Goal: Find contact information: Find contact information

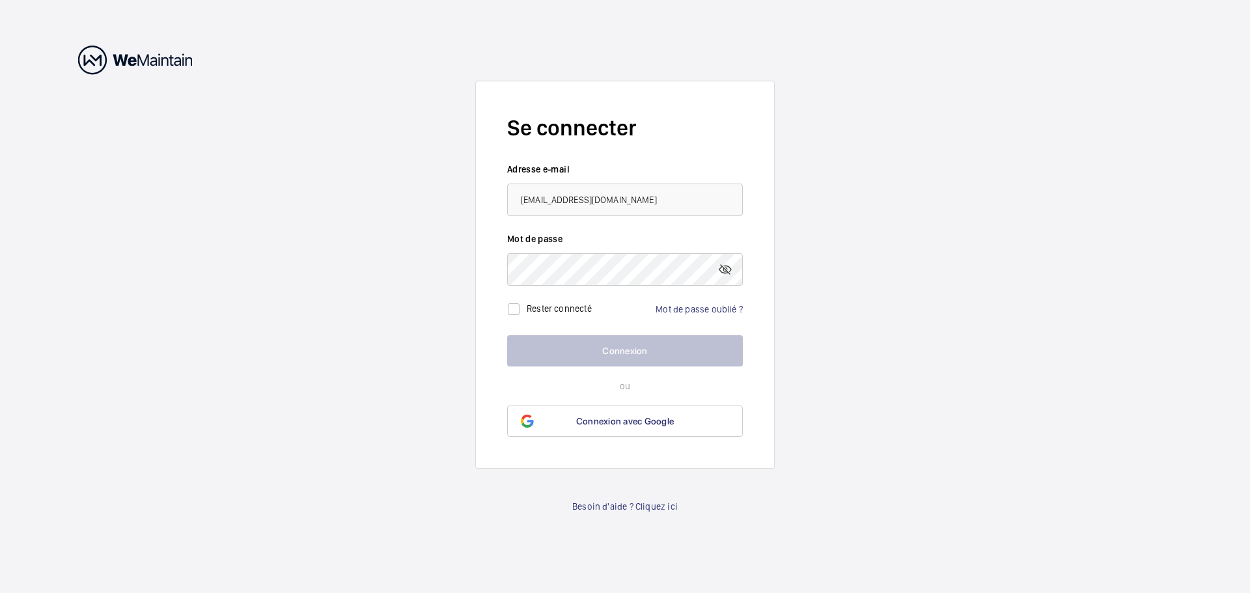
type input "[EMAIL_ADDRESS][DOMAIN_NAME]"
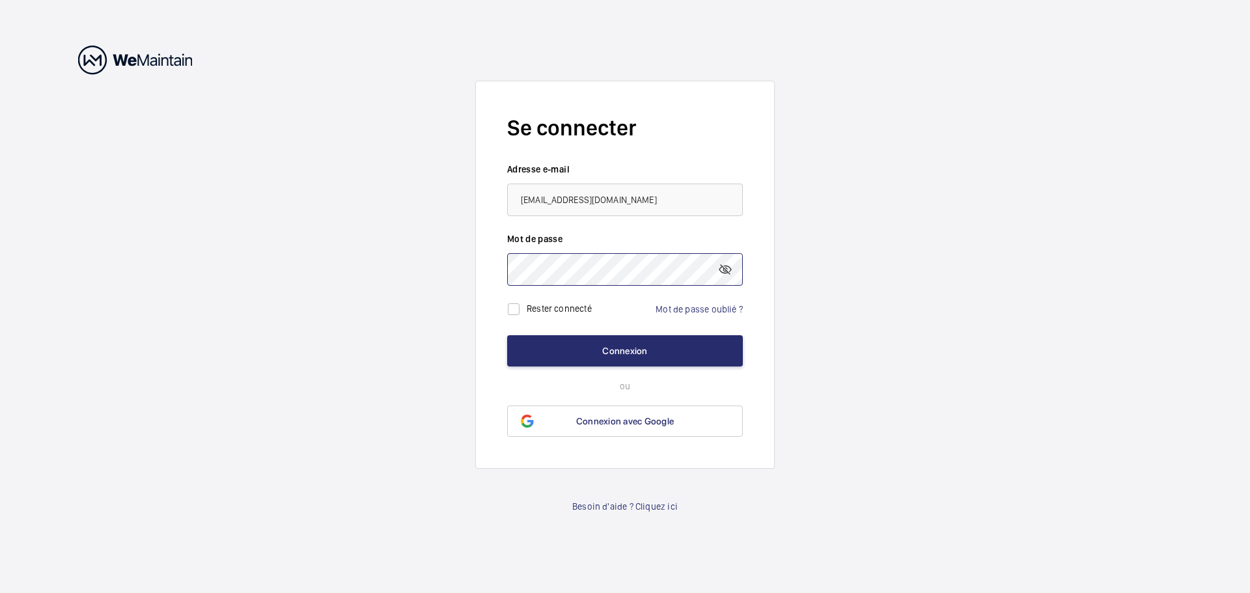
click at [507, 335] on button "Connexion" at bounding box center [625, 350] width 236 height 31
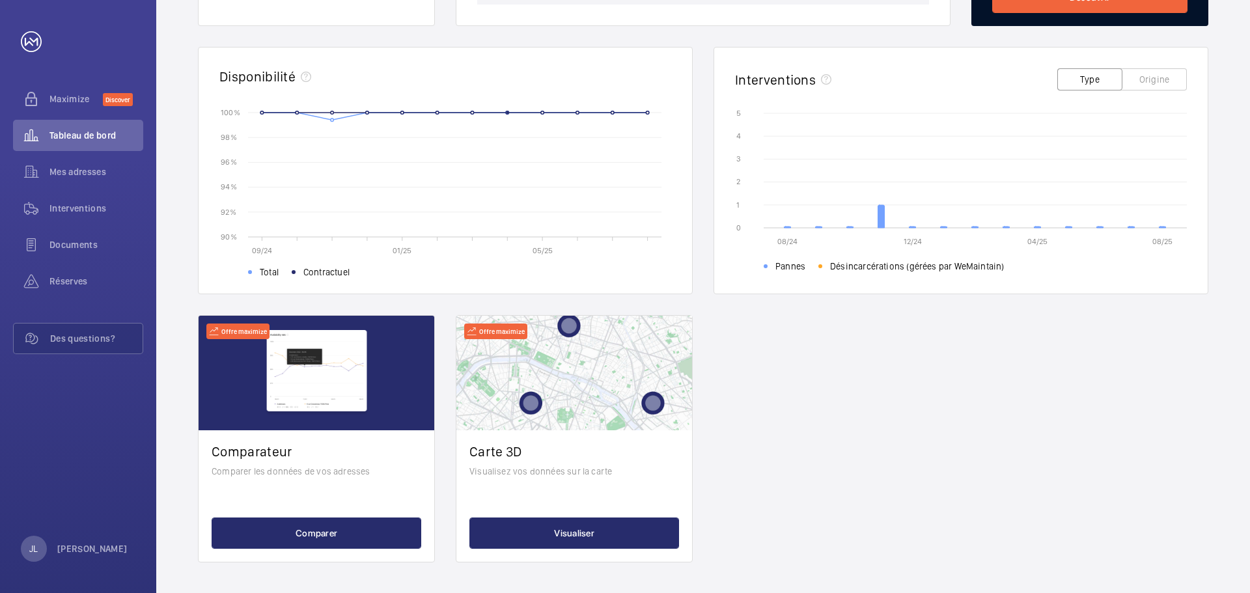
scroll to position [361, 0]
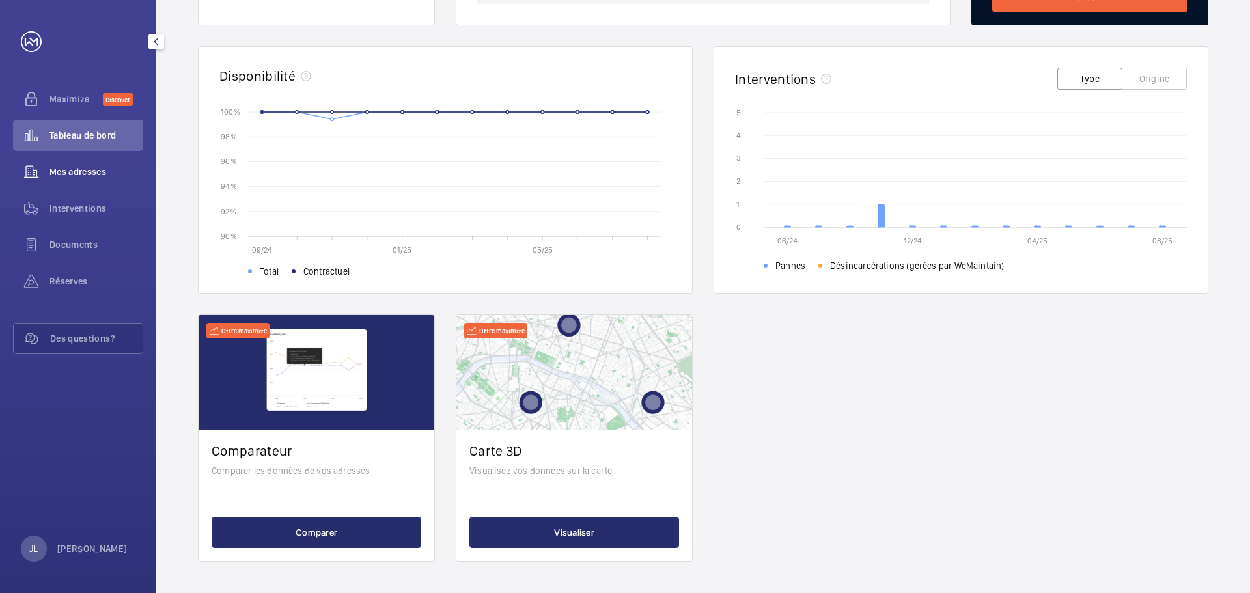
click at [101, 169] on span "Mes adresses" at bounding box center [96, 171] width 94 height 13
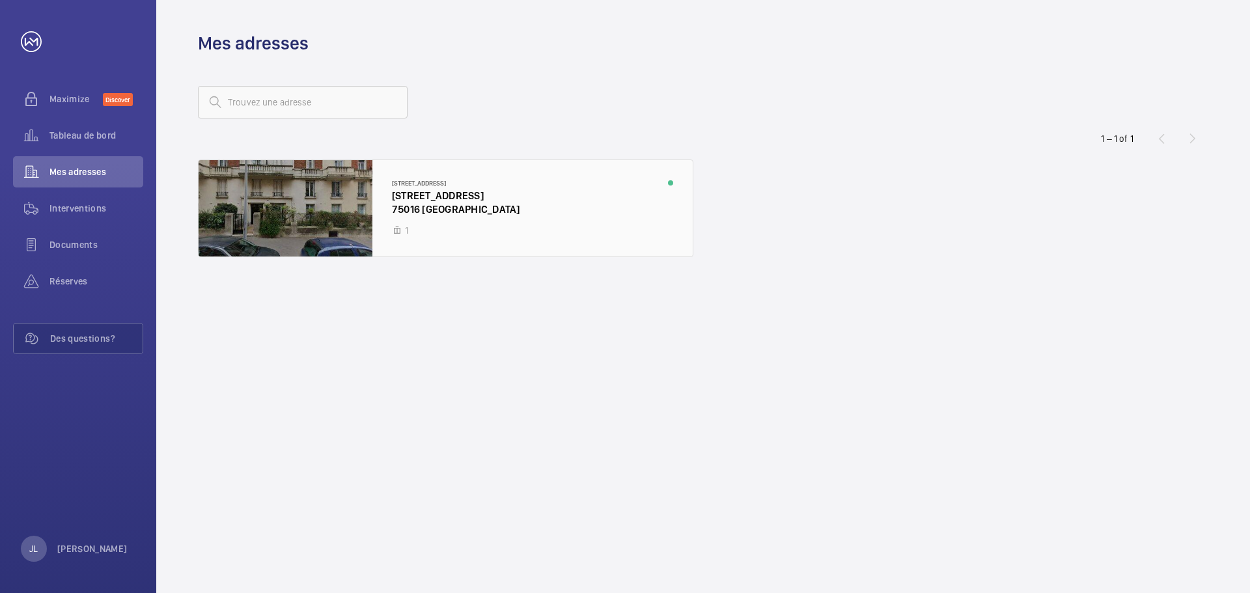
click at [425, 191] on div at bounding box center [446, 208] width 494 height 96
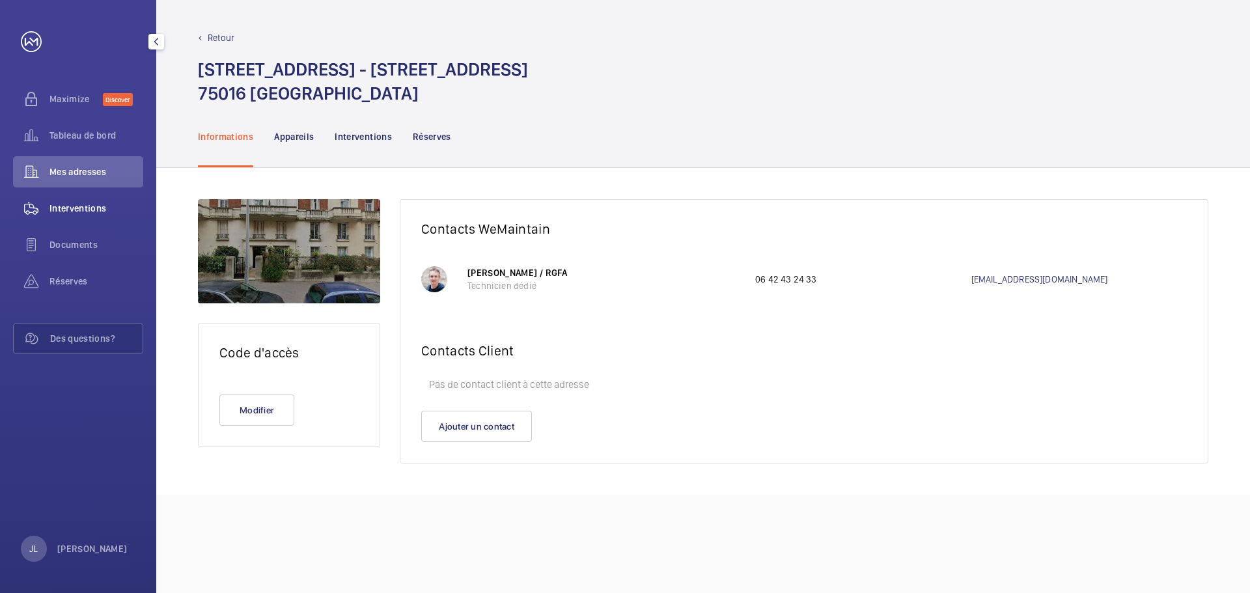
click at [92, 210] on span "Interventions" at bounding box center [96, 208] width 94 height 13
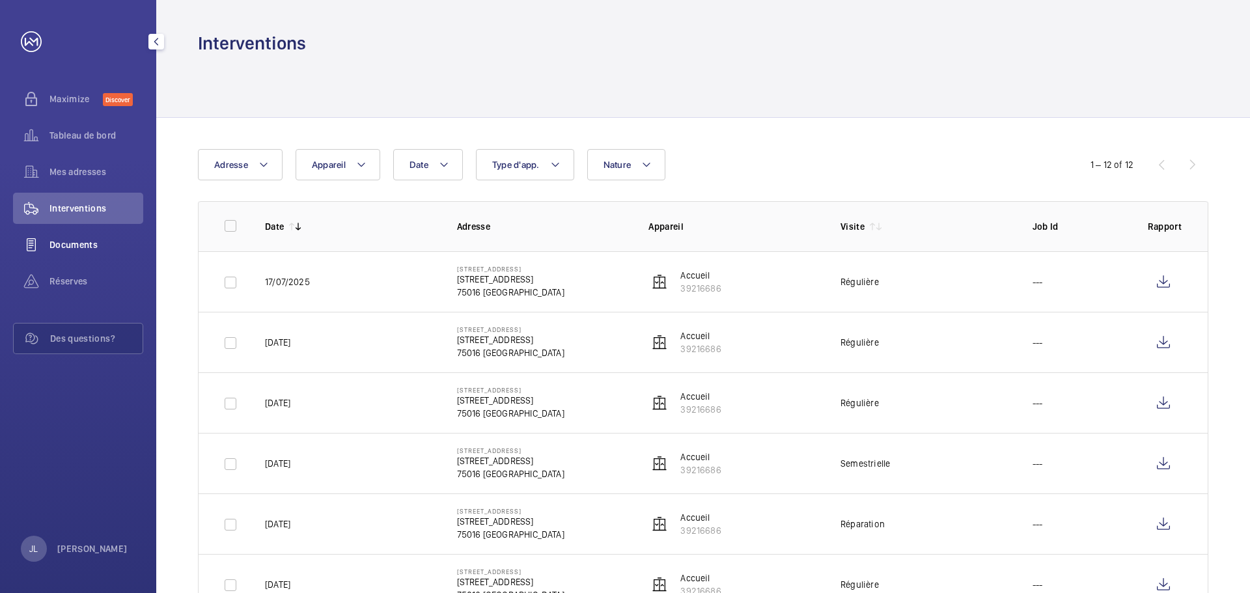
click at [74, 247] on span "Documents" at bounding box center [96, 244] width 94 height 13
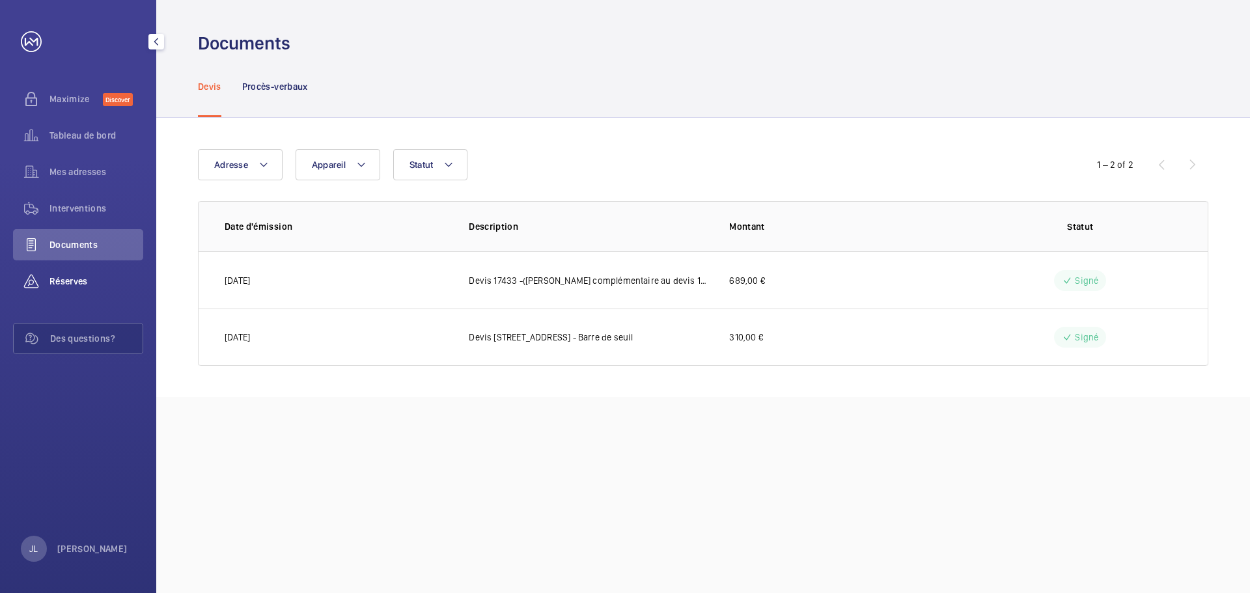
click at [73, 285] on span "Réserves" at bounding box center [96, 281] width 94 height 13
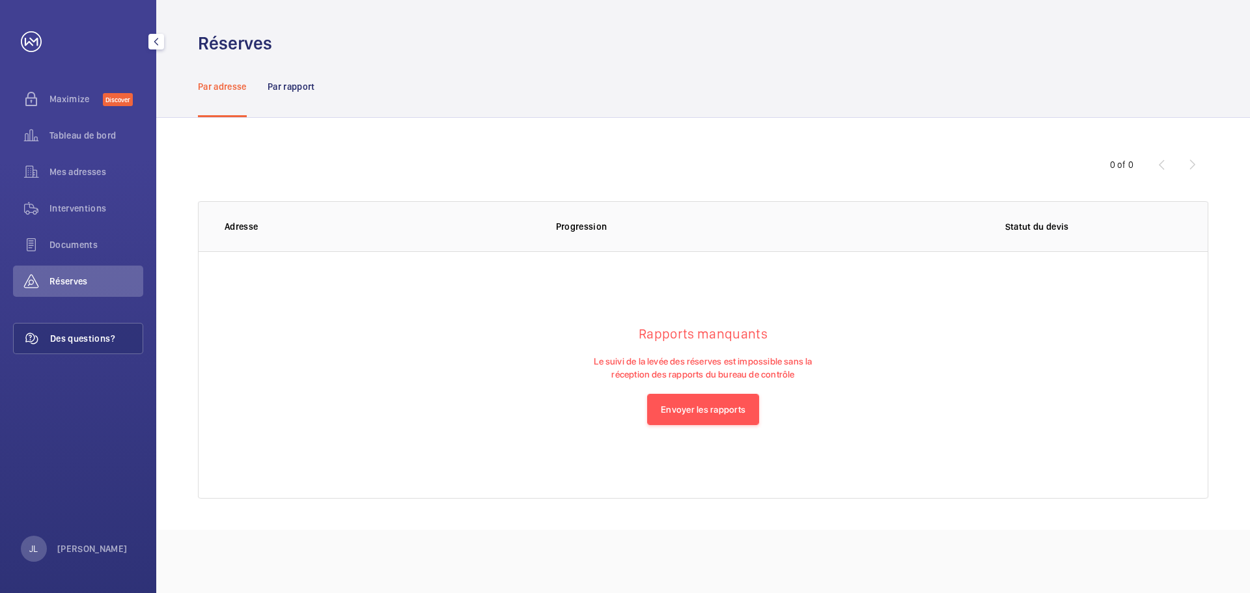
click at [100, 336] on span "Des questions?" at bounding box center [96, 338] width 92 height 13
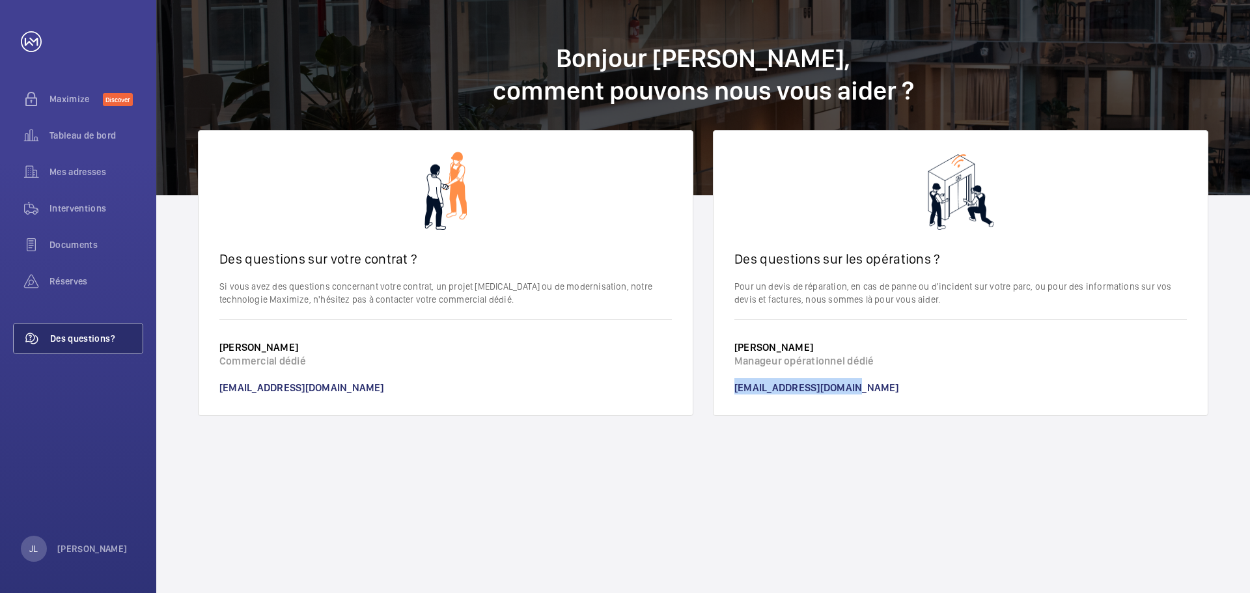
drag, startPoint x: 885, startPoint y: 393, endPoint x: 731, endPoint y: 394, distance: 153.7
click at [731, 394] on wm-front-card-footer "[PERSON_NAME] Manageur opérationnel dédié [EMAIL_ADDRESS][DOMAIN_NAME]" at bounding box center [961, 367] width 494 height 96
copy link "[EMAIL_ADDRESS][DOMAIN_NAME]"
